Goal: Transaction & Acquisition: Purchase product/service

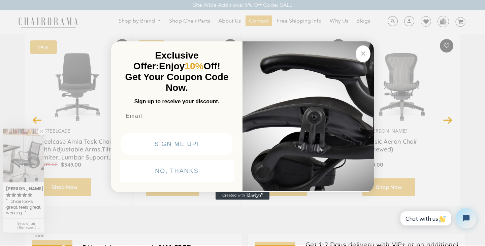
click at [364, 53] on circle "Close dialog" at bounding box center [363, 53] width 8 height 8
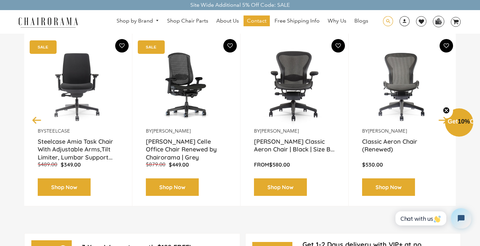
click at [385, 26] on span at bounding box center [388, 21] width 10 height 10
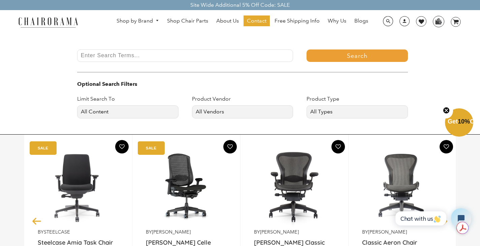
click at [194, 55] on input "Enter Search Terms..." at bounding box center [185, 55] width 216 height 12
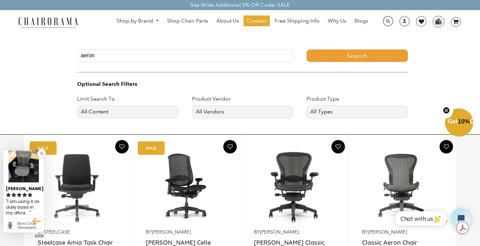
type input "aeron"
click at [306, 49] on button "Search" at bounding box center [356, 55] width 101 height 12
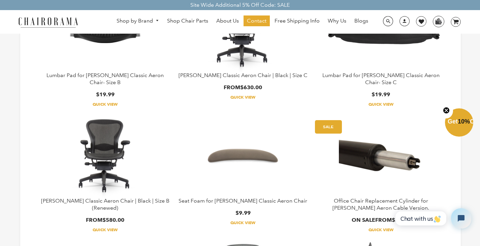
scroll to position [168, 0]
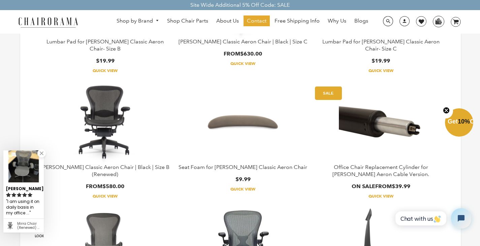
click at [97, 121] on img at bounding box center [105, 122] width 84 height 84
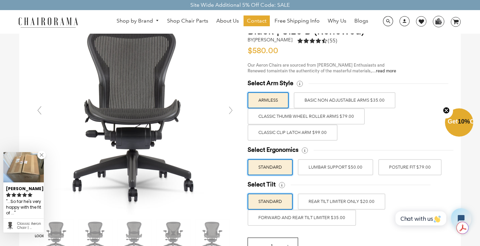
scroll to position [67, 0]
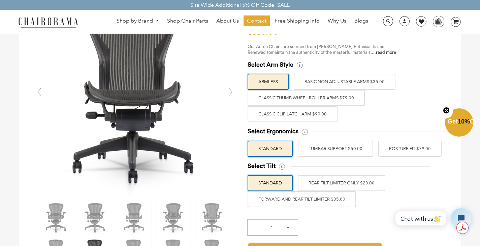
click at [328, 197] on label "FORWARD AND REAR TILT LIMITER $35.00" at bounding box center [301, 199] width 108 height 16
click at [0, 0] on input "FORWARD AND REAR TILT LIMITER $35.00" at bounding box center [0, 0] width 0 height 0
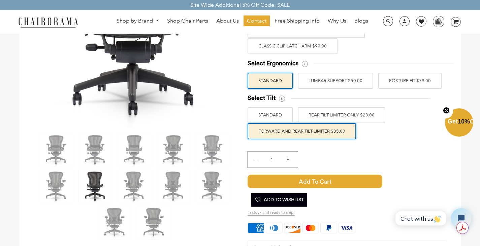
scroll to position [202, 0]
